Goal: Transaction & Acquisition: Purchase product/service

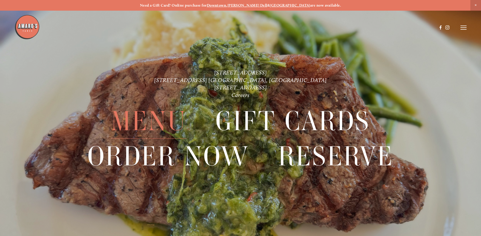
click at [153, 121] on span "Menu" at bounding box center [149, 121] width 76 height 35
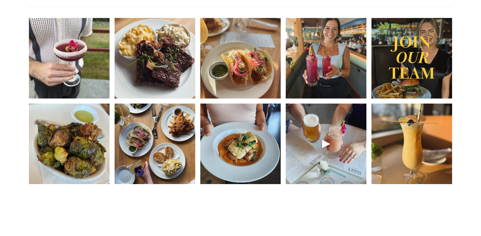
scroll to position [812, 0]
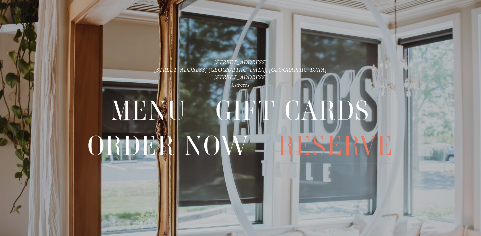
scroll to position [11, 0]
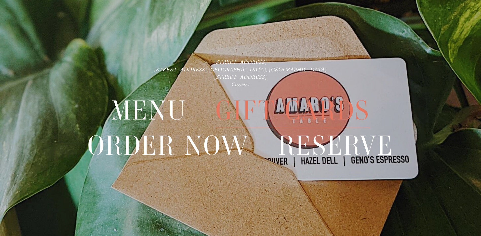
click at [296, 103] on span "Gift Cards" at bounding box center [293, 110] width 154 height 35
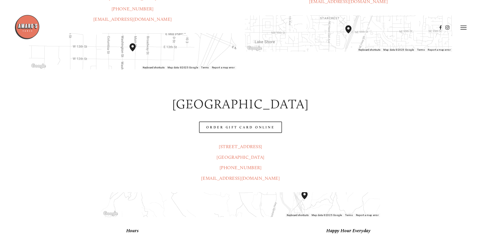
scroll to position [293, 0]
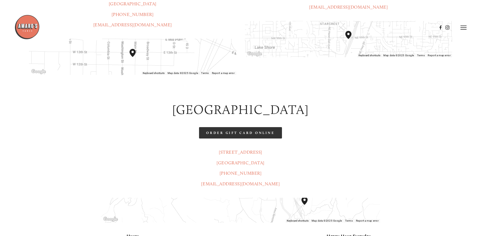
click at [245, 127] on link "Order Gift Card Online" at bounding box center [240, 132] width 83 height 11
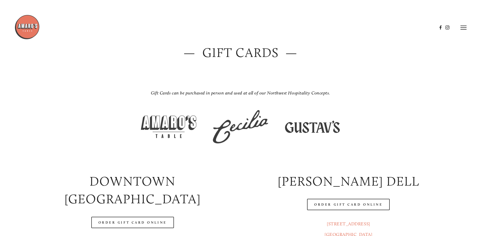
scroll to position [39, 0]
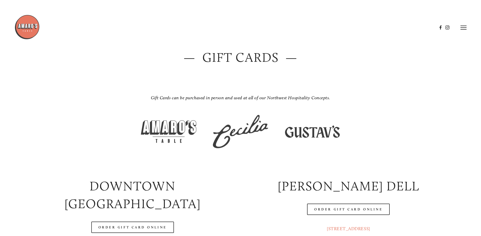
click at [243, 135] on img at bounding box center [240, 132] width 63 height 40
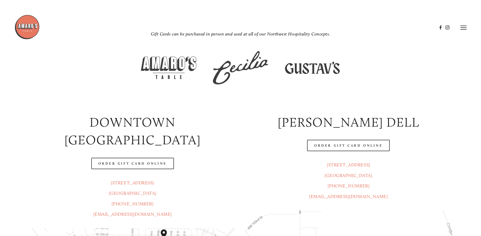
scroll to position [98, 0]
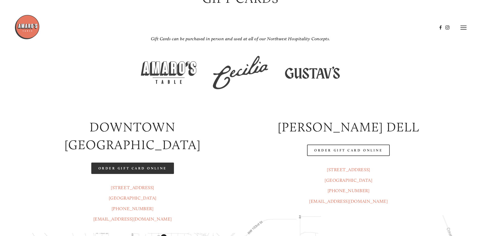
click at [132, 163] on link "Order Gift Card Online" at bounding box center [132, 168] width 83 height 11
